Goal: Check status: Check status

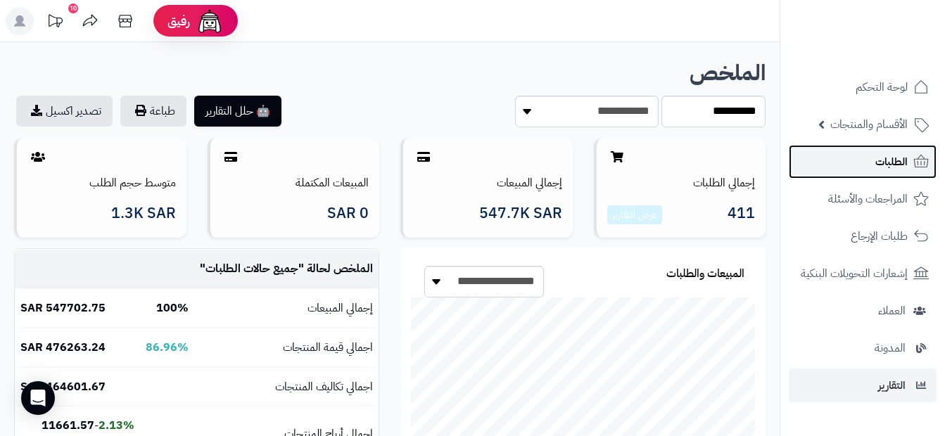
click at [900, 161] on span "الطلبات" at bounding box center [891, 162] width 32 height 20
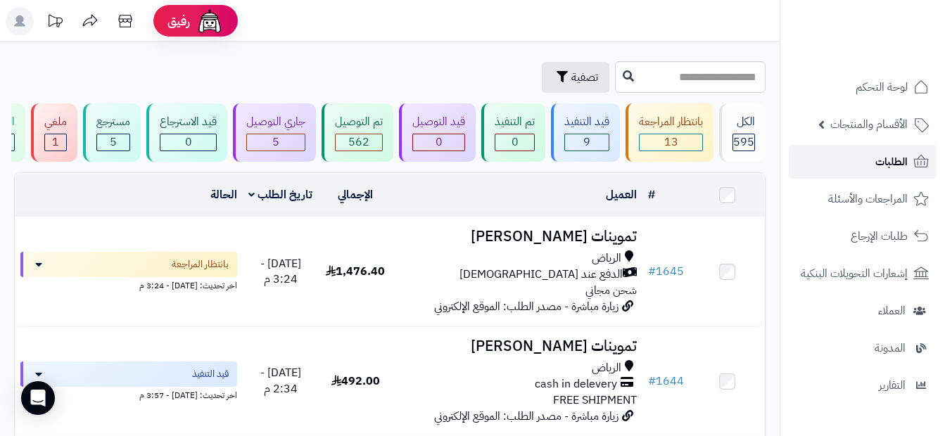
click at [900, 161] on span "الطلبات" at bounding box center [891, 162] width 32 height 20
click at [857, 170] on link "الطلبات" at bounding box center [863, 162] width 148 height 34
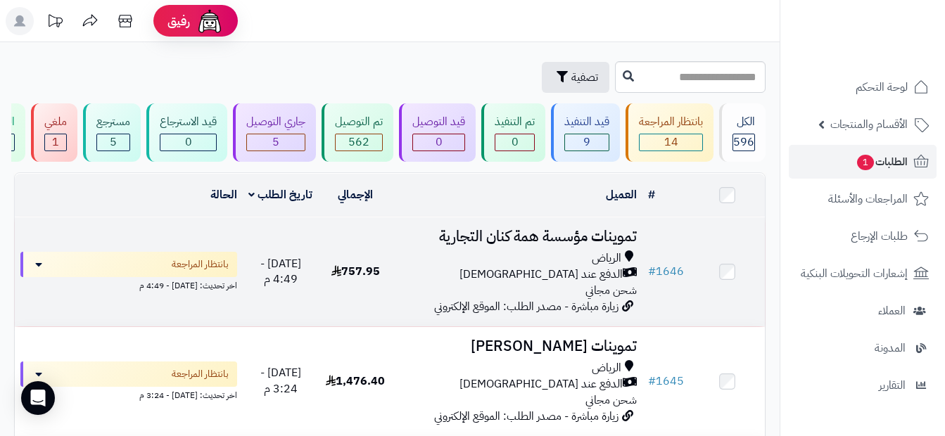
click at [449, 299] on div "الرياض الدفع عند الاستلام شحن مجاني" at bounding box center [517, 275] width 239 height 49
click at [230, 303] on td "بانتظار المراجعة اخر تحديث: اليوم - 4:49 م" at bounding box center [129, 271] width 228 height 109
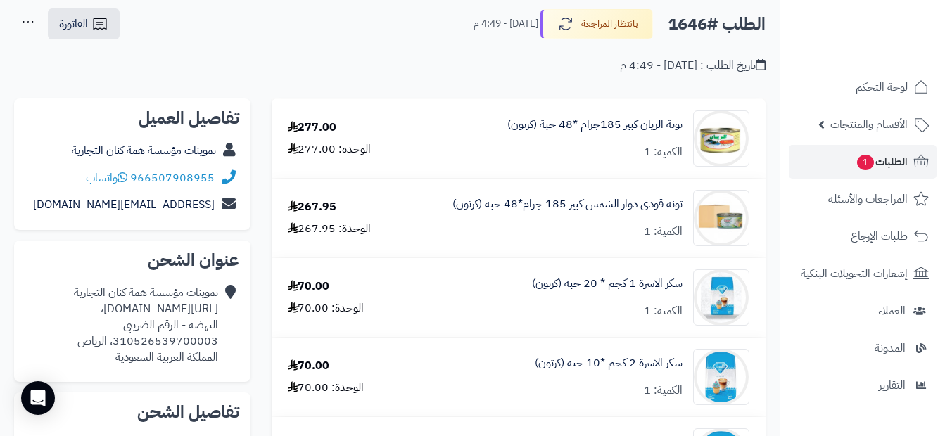
scroll to position [141, 0]
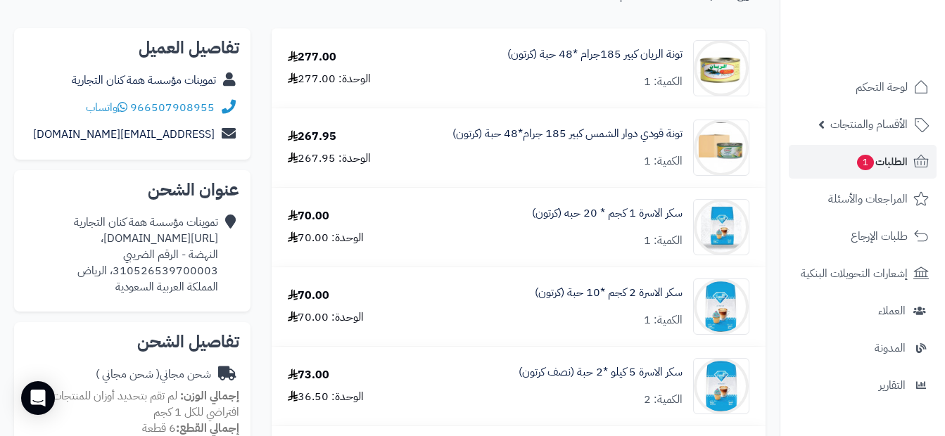
drag, startPoint x: 208, startPoint y: 240, endPoint x: -3, endPoint y: 239, distance: 210.4
click at [0, 239] on html "رفيق ! الطلبات معالجة مكتمل إرجاع المنتجات العملاء المتواجدون الان 556 عملاء من…" at bounding box center [472, 77] width 945 height 436
drag, startPoint x: 215, startPoint y: 255, endPoint x: 222, endPoint y: 258, distance: 7.6
click at [222, 258] on div "تموينات مؤسسة همة كنان التجارية https://maps.app.goo.gl/gwdx3zjXFjvtsZHs6?g_st=…" at bounding box center [132, 254] width 214 height 91
drag, startPoint x: 222, startPoint y: 258, endPoint x: 81, endPoint y: 271, distance: 142.1
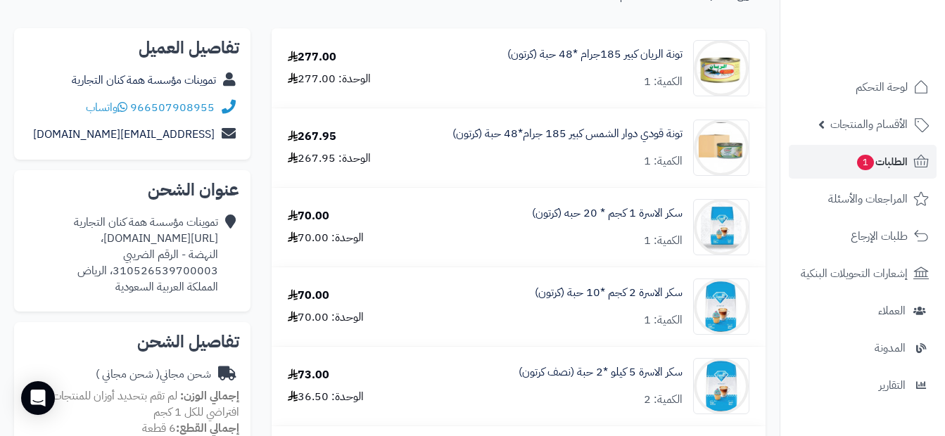
click at [81, 271] on div "تموينات مؤسسة همة كنان التجارية https://maps.app.goo.gl/gwdx3zjXFjvtsZHs6?g_st=…" at bounding box center [121, 255] width 193 height 80
drag, startPoint x: 216, startPoint y: 268, endPoint x: 188, endPoint y: 270, distance: 28.2
click at [188, 270] on div "تموينات مؤسسة همة كنان التجارية https://maps.app.goo.gl/gwdx3zjXFjvtsZHs6?g_st=…" at bounding box center [121, 255] width 193 height 80
drag, startPoint x: 146, startPoint y: 284, endPoint x: 99, endPoint y: 296, distance: 49.2
click at [99, 295] on div "تموينات مؤسسة همة كنان التجارية https://maps.app.goo.gl/gwdx3zjXFjvtsZHs6?g_st=…" at bounding box center [121, 255] width 193 height 80
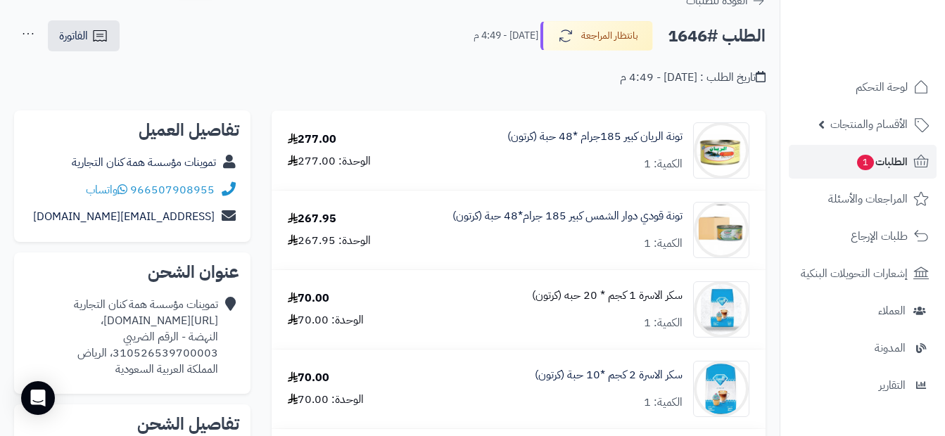
scroll to position [0, 0]
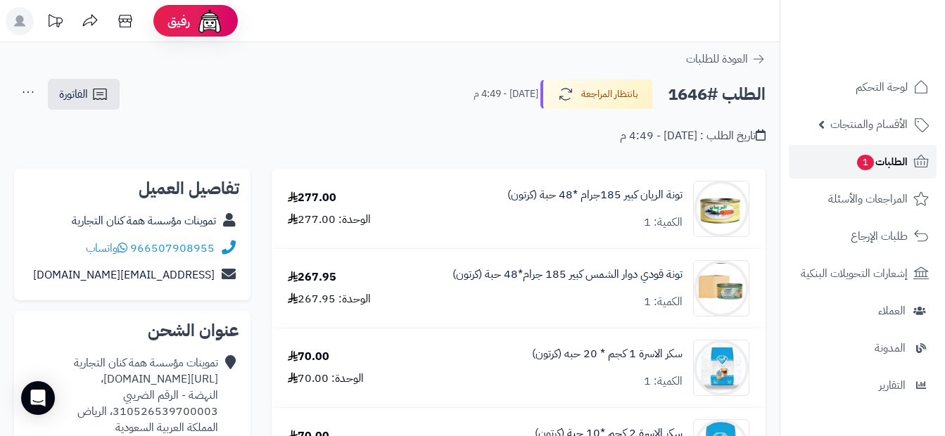
click at [896, 160] on span "الطلبات 1" at bounding box center [882, 162] width 52 height 20
